Goal: Information Seeking & Learning: Learn about a topic

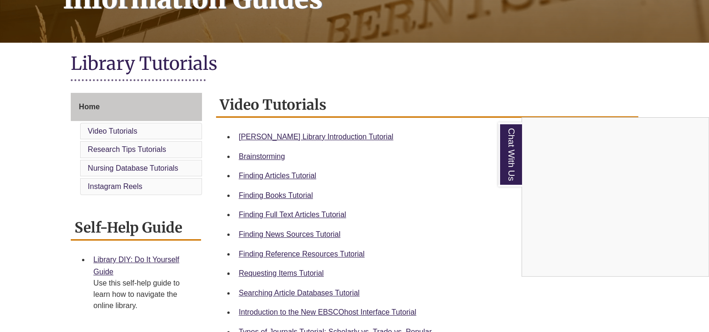
scroll to position [187, 0]
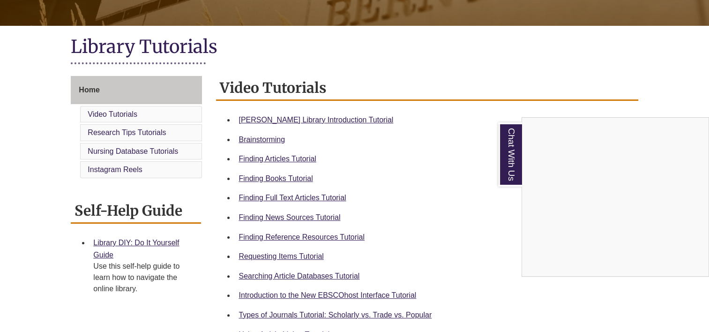
click at [274, 178] on div "Chat With Us" at bounding box center [354, 166] width 709 height 332
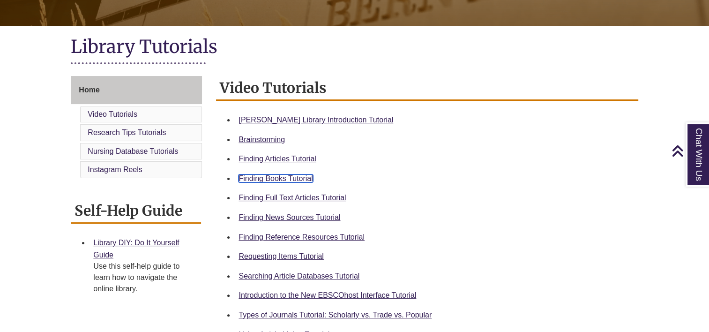
click at [274, 176] on link "Finding Books Tutorial" at bounding box center [276, 178] width 74 height 8
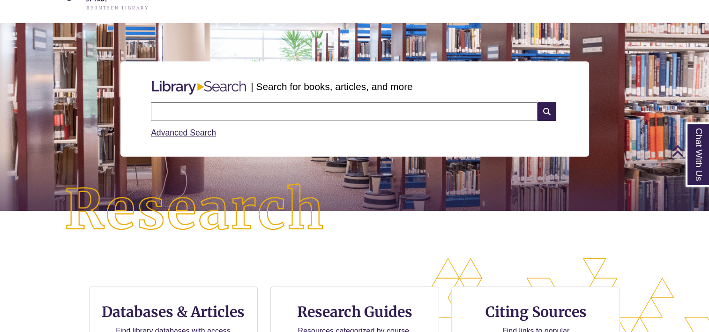
scroll to position [47, 0]
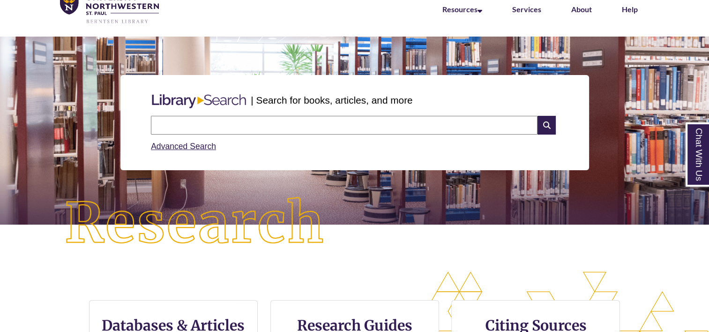
click at [221, 120] on input "text" at bounding box center [344, 125] width 387 height 19
type input "**********"
click at [544, 127] on icon at bounding box center [547, 125] width 18 height 19
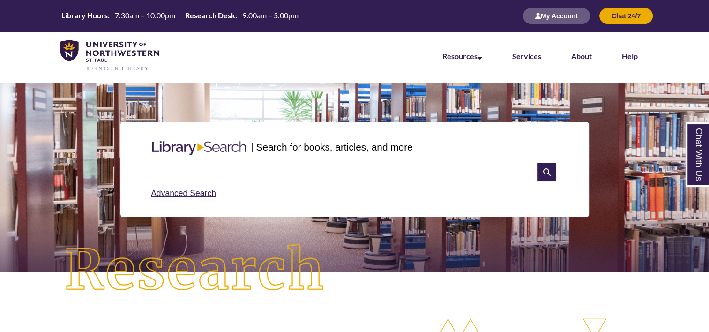
click at [234, 177] on input "text" at bounding box center [344, 172] width 387 height 19
type input "**********"
click at [541, 177] on icon at bounding box center [547, 172] width 18 height 19
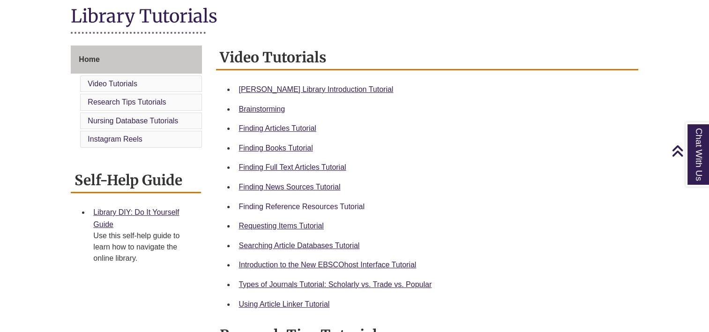
scroll to position [234, 0]
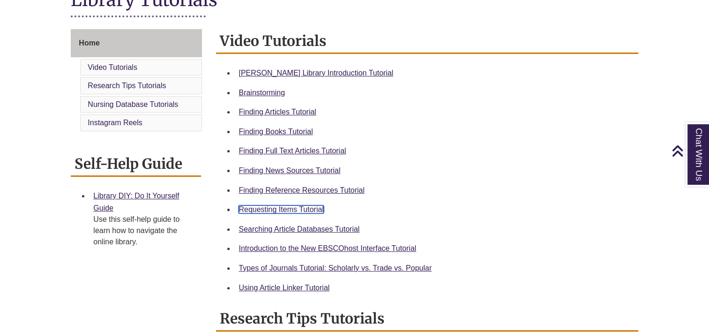
click at [300, 209] on link "Requesting Items Tutorial" at bounding box center [281, 209] width 85 height 8
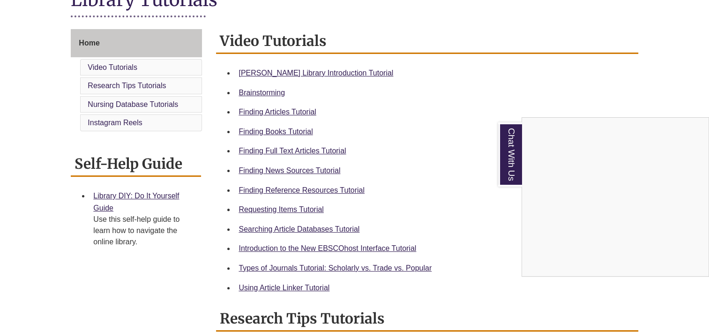
click at [303, 267] on div "Chat With Us" at bounding box center [354, 166] width 709 height 332
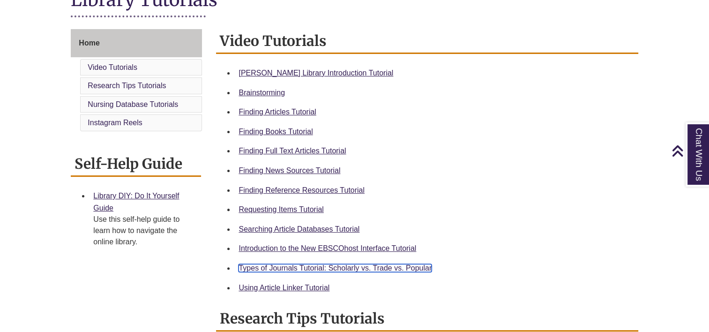
click at [310, 264] on link "Types of Journals Tutorial: Scholarly vs. Trade vs. Popular" at bounding box center [335, 268] width 193 height 8
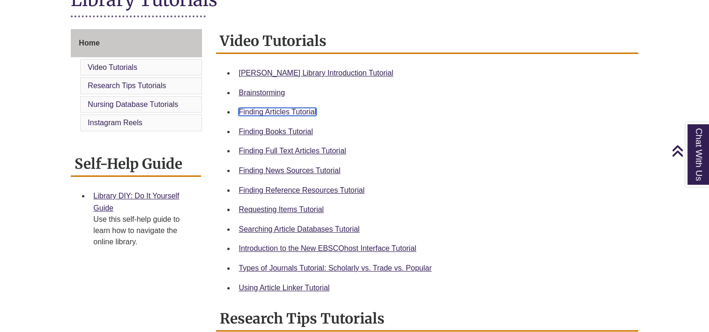
click at [285, 111] on link "Finding Articles Tutorial" at bounding box center [277, 112] width 77 height 8
click at [267, 229] on link "Searching Article Databases Tutorial" at bounding box center [299, 229] width 121 height 8
click at [272, 155] on div "Finding Full Text Articles Tutorial" at bounding box center [435, 151] width 392 height 12
click at [272, 150] on link "Finding Full Text Articles Tutorial" at bounding box center [292, 151] width 107 height 8
click at [268, 286] on link "Using Article Linker Tutorial" at bounding box center [284, 288] width 91 height 8
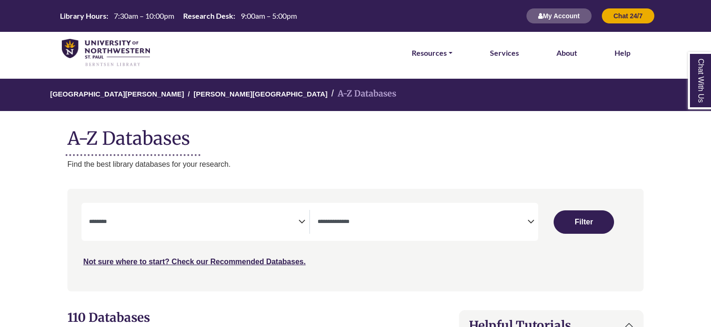
select select "Database Subject Filter"
select select "Database Types Filter"
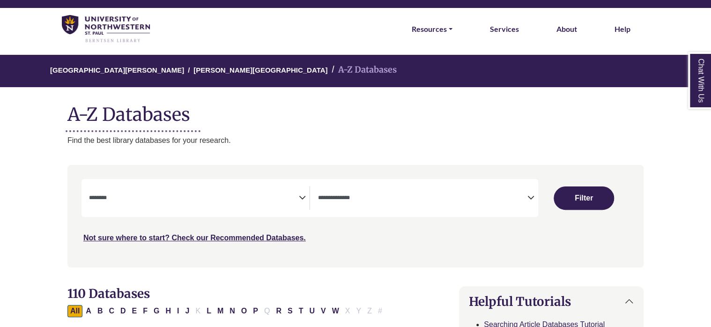
scroll to position [47, 0]
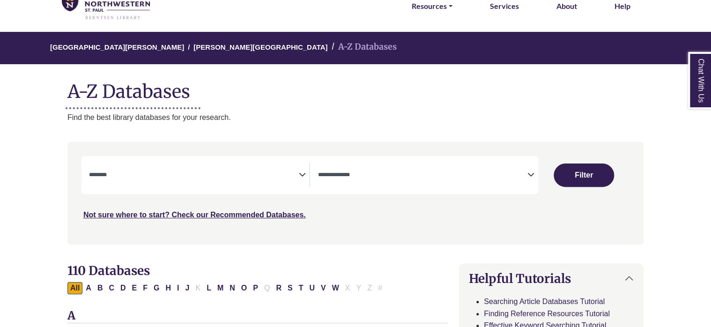
click at [299, 175] on icon "Search filters" at bounding box center [302, 173] width 7 height 14
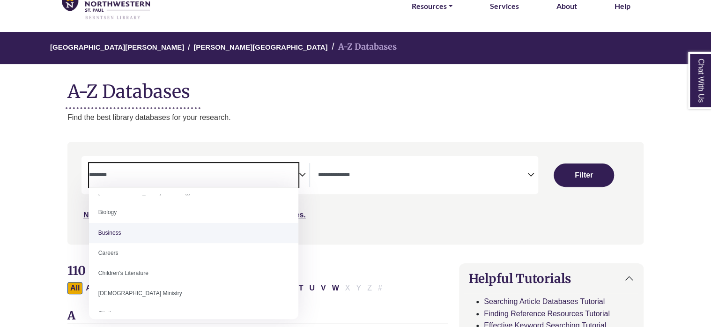
scroll to position [94, 0]
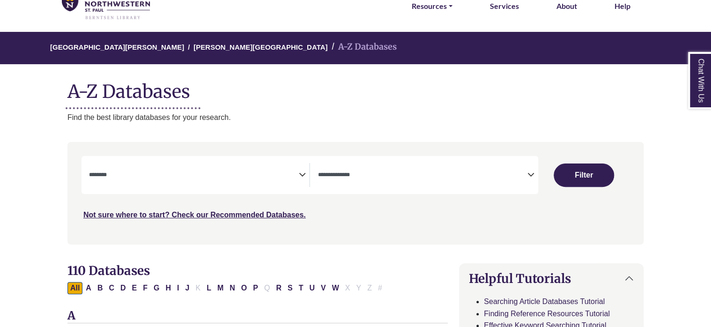
click at [298, 105] on div "[GEOGRAPHIC_DATA][PERSON_NAME] A-Z Databases A-Z Databases Find the best librar…" at bounding box center [355, 77] width 605 height 91
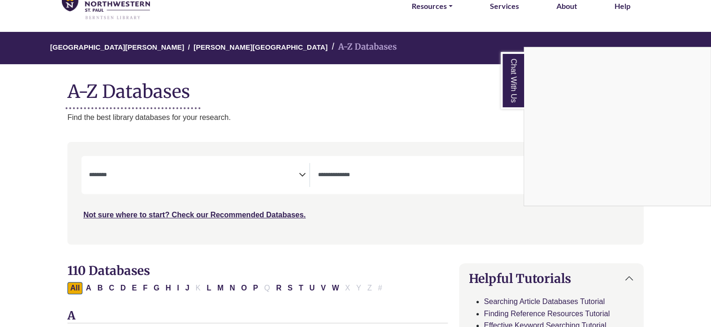
click at [300, 178] on div "Chat With Us" at bounding box center [355, 163] width 711 height 327
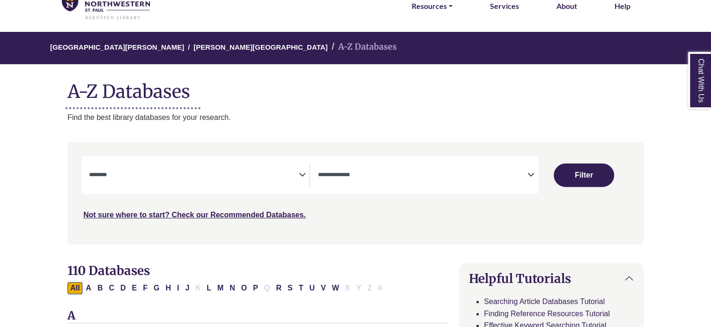
click at [301, 172] on icon "Search filters" at bounding box center [302, 173] width 7 height 14
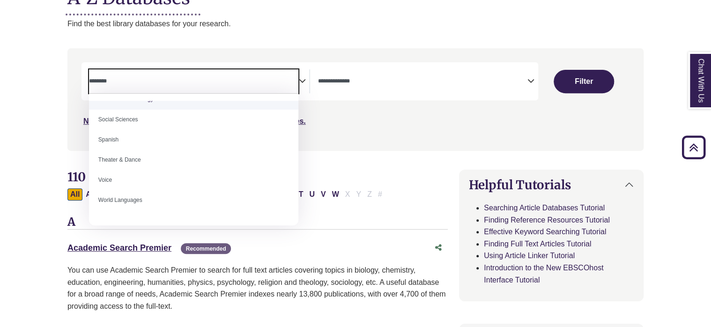
scroll to position [834, 0]
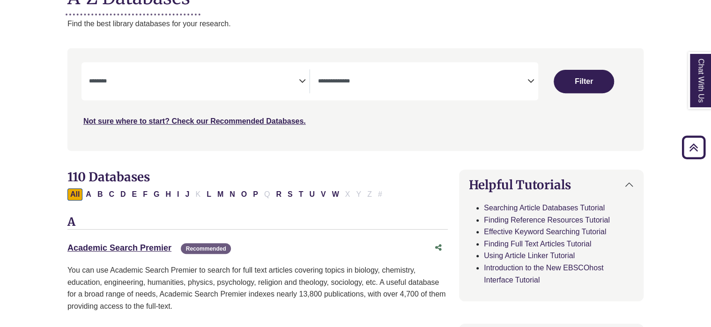
drag, startPoint x: 420, startPoint y: 134, endPoint x: 368, endPoint y: 111, distance: 56.3
click at [420, 132] on div "Search filters" at bounding box center [355, 99] width 565 height 95
click at [530, 83] on icon "Search filters" at bounding box center [531, 80] width 7 height 14
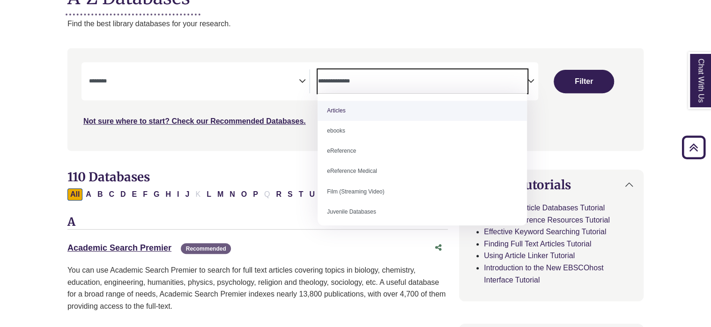
click at [530, 83] on icon "Search filters" at bounding box center [531, 80] width 7 height 14
click at [303, 82] on icon "Search filters" at bounding box center [302, 80] width 7 height 14
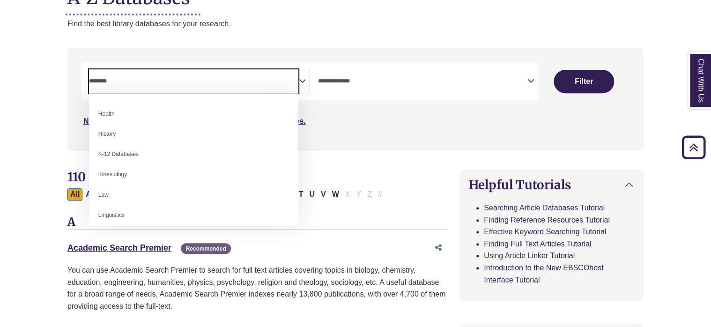
scroll to position [375, 0]
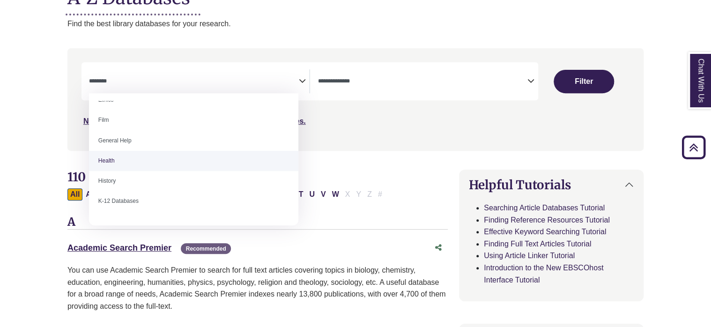
select select "*****"
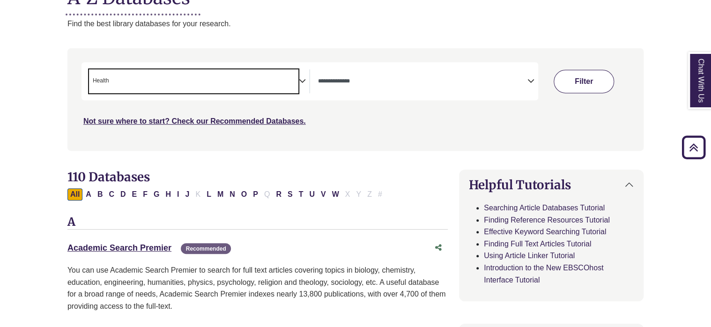
click at [586, 79] on button "Filter" at bounding box center [584, 81] width 60 height 23
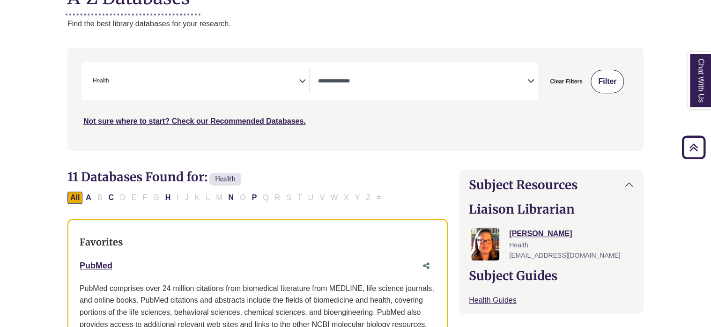
click at [605, 80] on button "Filter" at bounding box center [607, 81] width 33 height 23
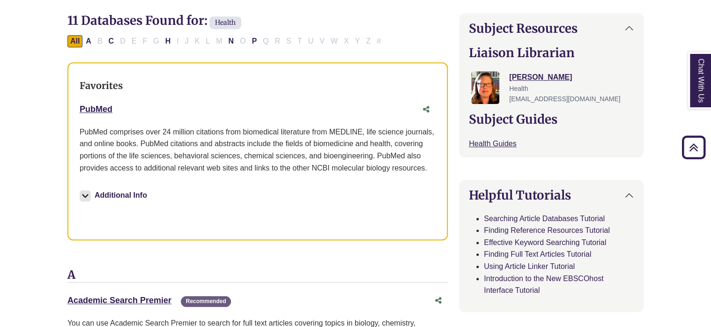
scroll to position [281, 0]
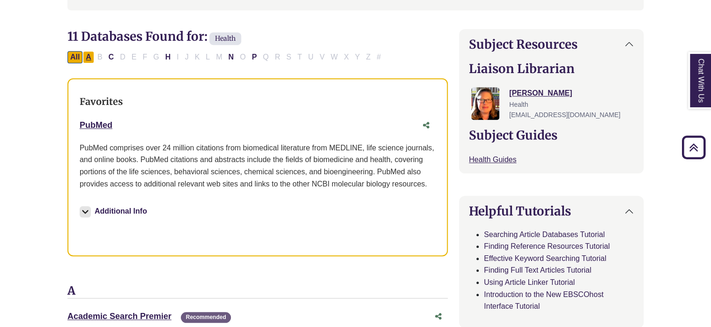
click at [86, 58] on button "A" at bounding box center [88, 57] width 11 height 12
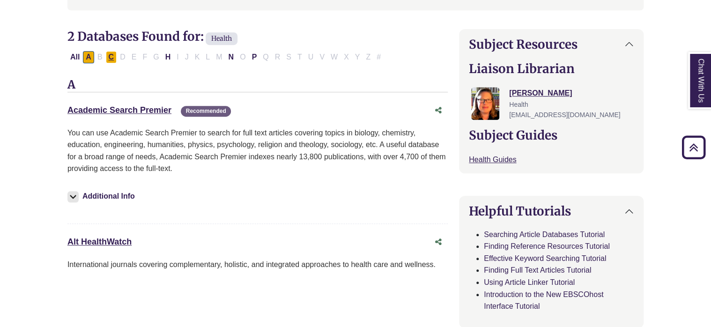
click at [109, 53] on button "C" at bounding box center [111, 57] width 11 height 12
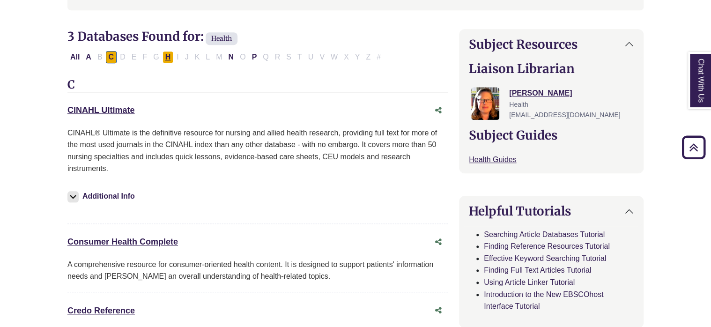
click at [165, 60] on button "H" at bounding box center [168, 57] width 11 height 12
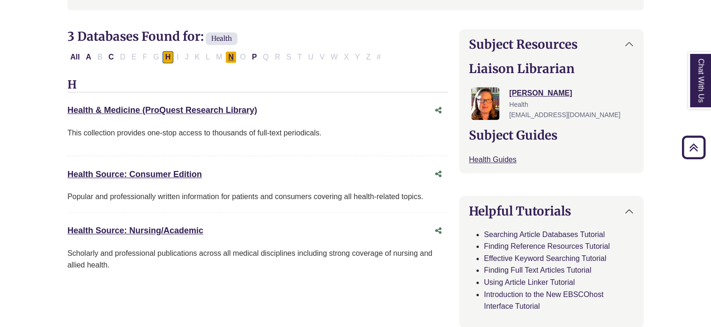
click at [227, 58] on button "N" at bounding box center [230, 57] width 11 height 12
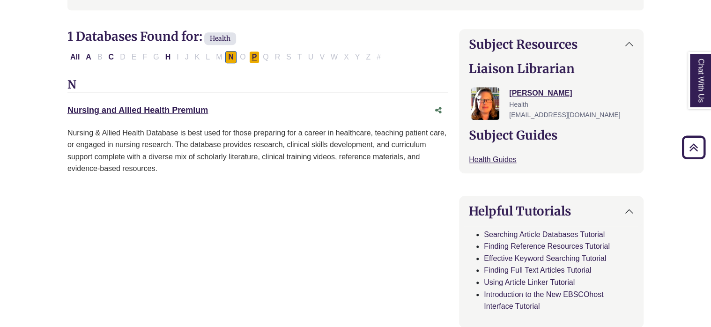
click at [254, 56] on button "P" at bounding box center [254, 57] width 11 height 12
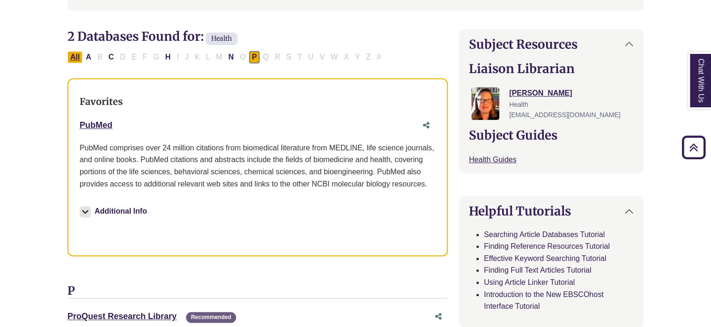
click at [73, 54] on button "All" at bounding box center [74, 57] width 15 height 12
click at [83, 54] on button "A" at bounding box center [88, 57] width 11 height 12
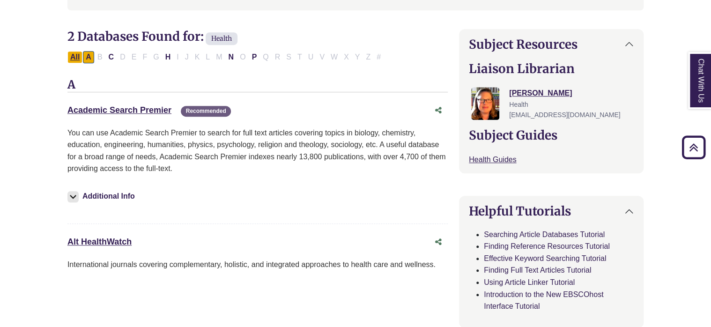
click at [72, 56] on button "All" at bounding box center [74, 57] width 15 height 12
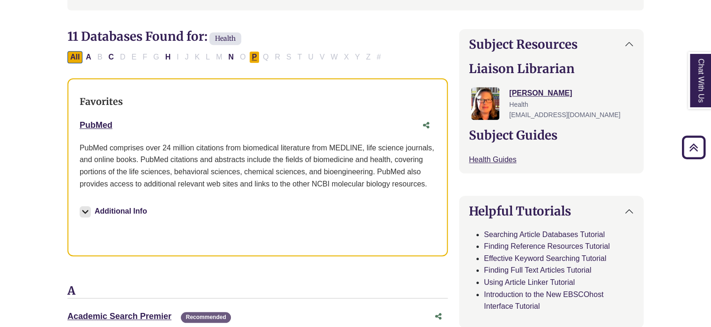
click at [249, 57] on button "P" at bounding box center [254, 57] width 11 height 12
select select "Database Types Filter"
click at [102, 125] on link "PubMed This link opens in a new window" at bounding box center [96, 124] width 33 height 9
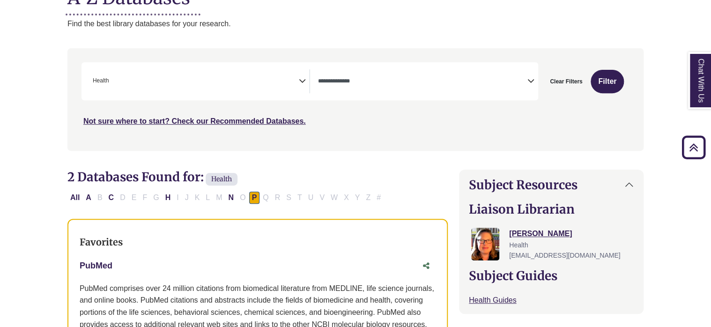
scroll to position [141, 0]
click at [559, 80] on button "Clear Filters" at bounding box center [566, 81] width 45 height 23
select select "Database Subject Filter"
select select "Database Types Filter"
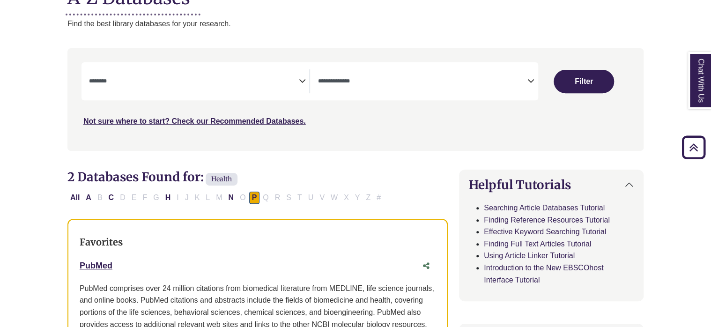
select select "Database Subject Filter"
select select "Database Types Filter"
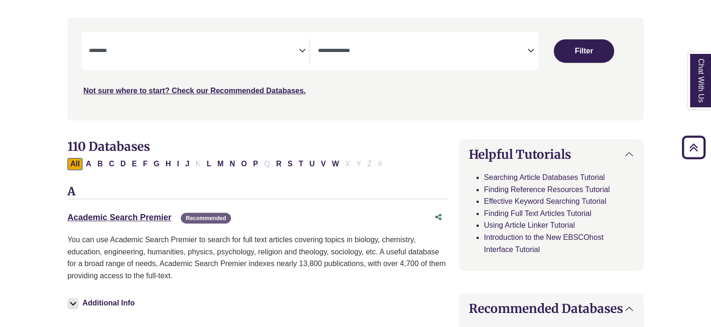
scroll to position [187, 0]
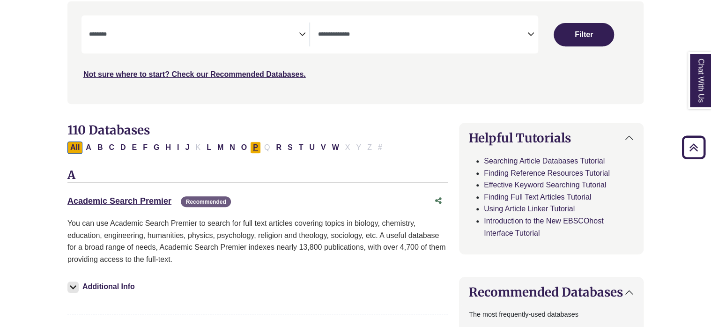
click at [250, 147] on button "P" at bounding box center [255, 148] width 11 height 12
select select "Database Subject Filter"
select select "Database Types Filter"
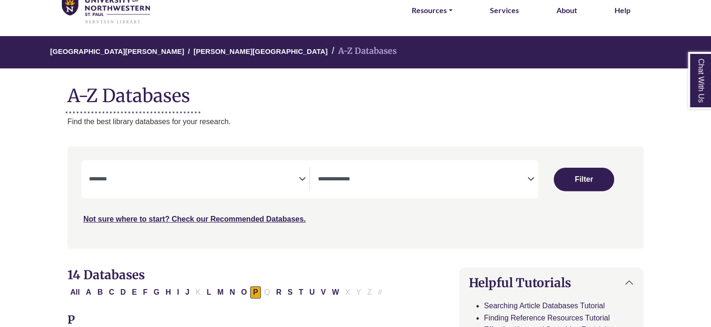
scroll to position [94, 0]
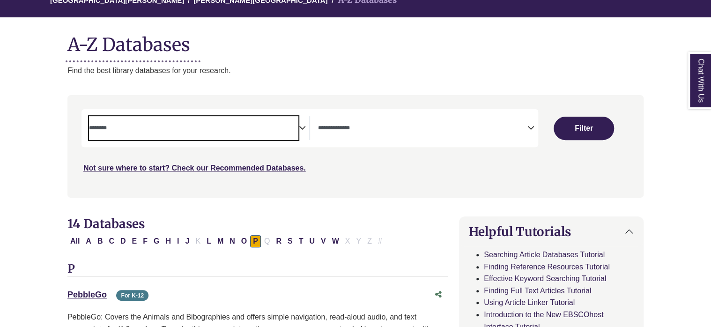
click at [298, 127] on textarea "Search" at bounding box center [194, 128] width 210 height 7
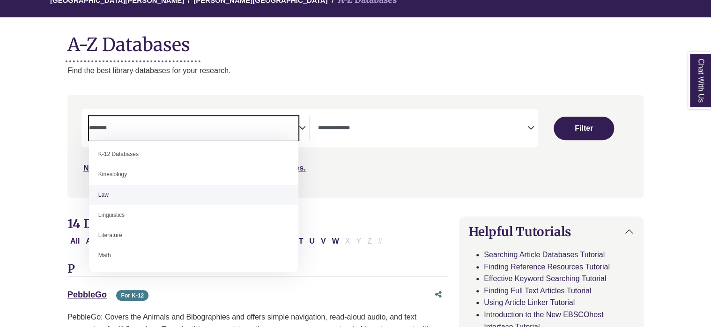
scroll to position [422, 0]
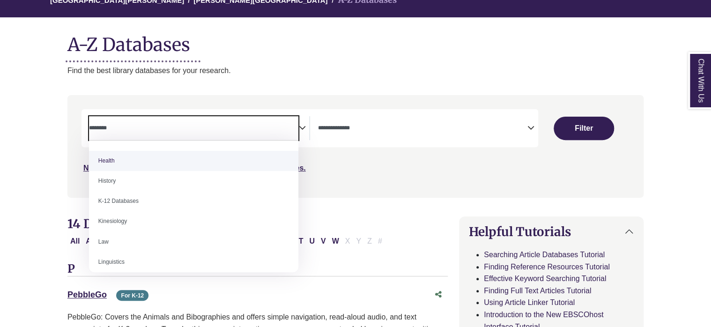
select select "*****"
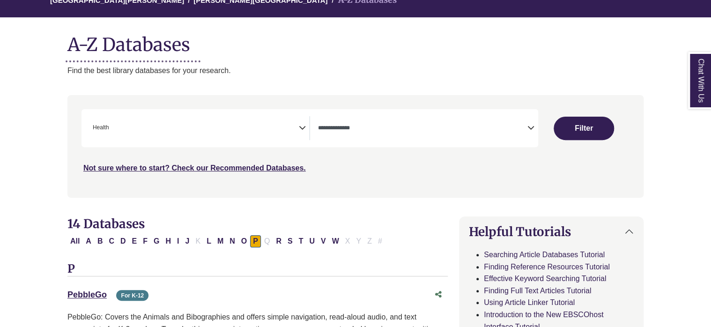
click at [561, 114] on div "Clear Filters Filter" at bounding box center [584, 128] width 91 height 38
click at [568, 123] on button "Filter" at bounding box center [584, 128] width 60 height 23
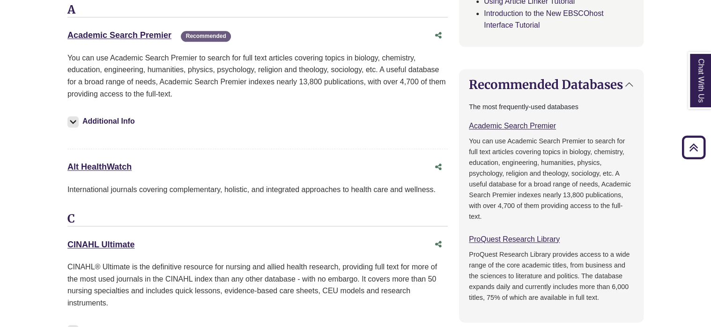
scroll to position [609, 0]
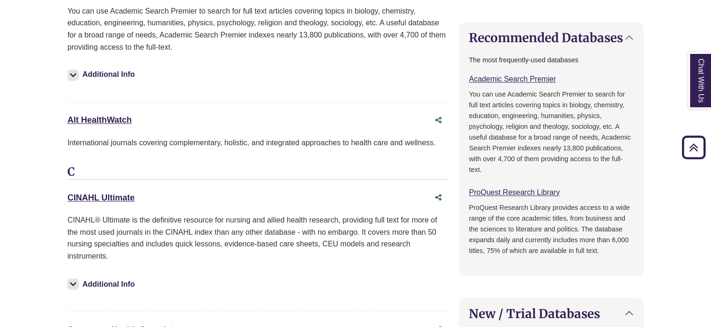
drag, startPoint x: 64, startPoint y: 195, endPoint x: 141, endPoint y: 200, distance: 77.0
click at [141, 200] on div "11 Databases Found for: Health Edit Filters Clear Filters/Browse All Databases …" at bounding box center [258, 304] width 392 height 1206
copy link "CINAHL Ultimate"
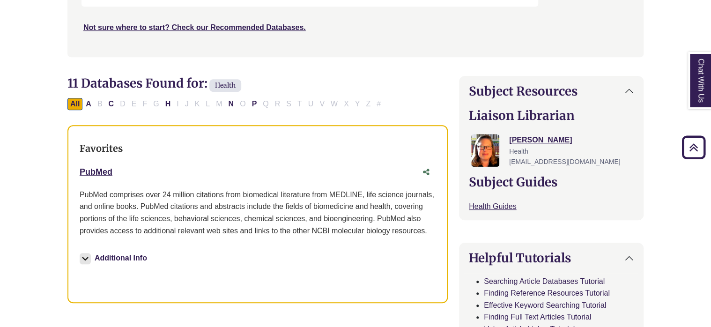
scroll to position [234, 0]
click at [90, 101] on button "A" at bounding box center [88, 104] width 11 height 12
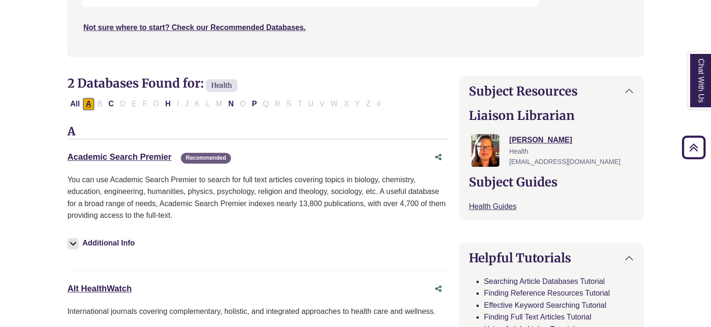
select select "Database Types Filter"
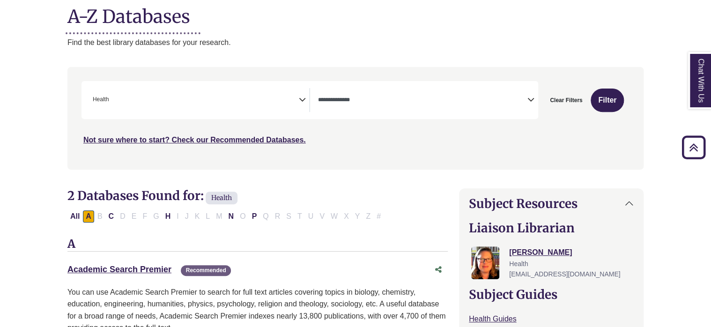
scroll to position [47, 0]
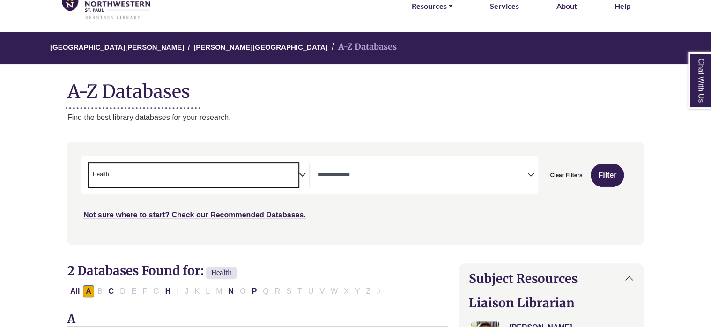
click at [298, 174] on span "× Health" at bounding box center [194, 175] width 210 height 24
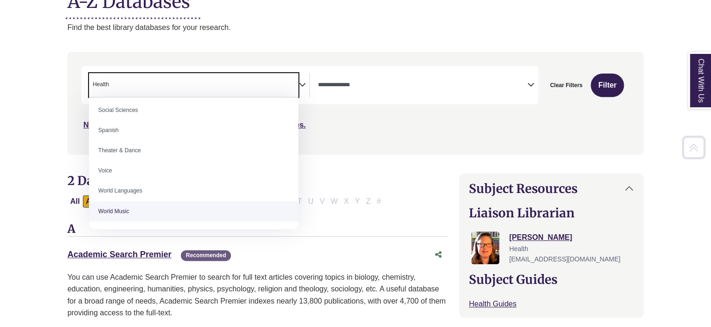
scroll to position [141, 0]
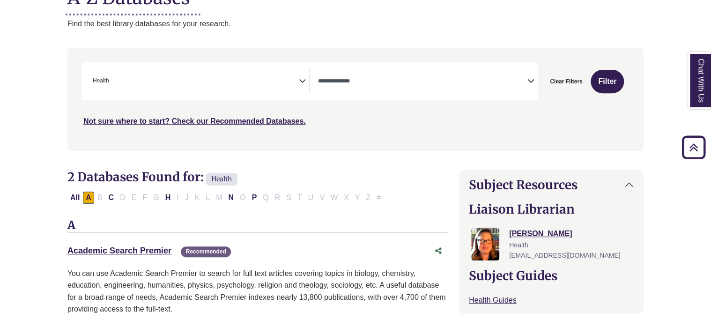
drag, startPoint x: 2, startPoint y: 101, endPoint x: 60, endPoint y: 4, distance: 112.7
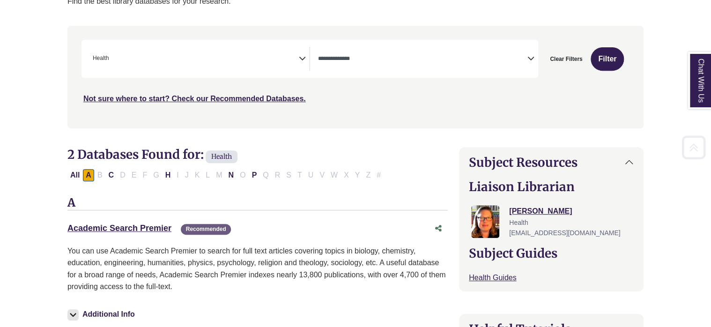
scroll to position [234, 0]
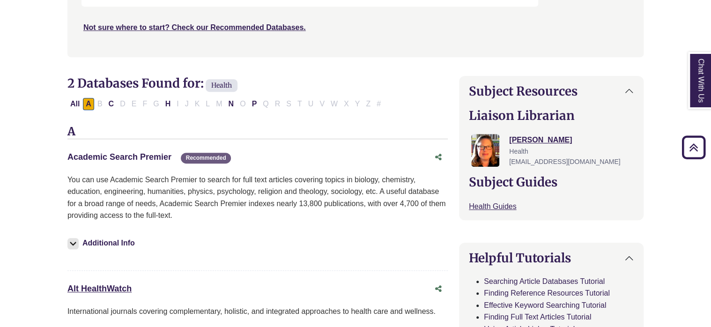
click at [118, 159] on link "Academic Search Premier This link opens in a new window" at bounding box center [119, 156] width 104 height 9
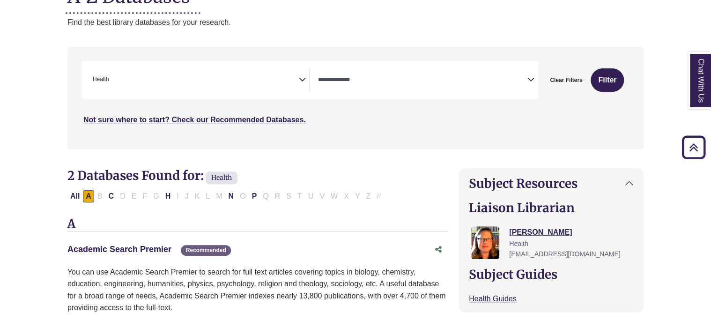
scroll to position [141, 0]
